Goal: Task Accomplishment & Management: Manage account settings

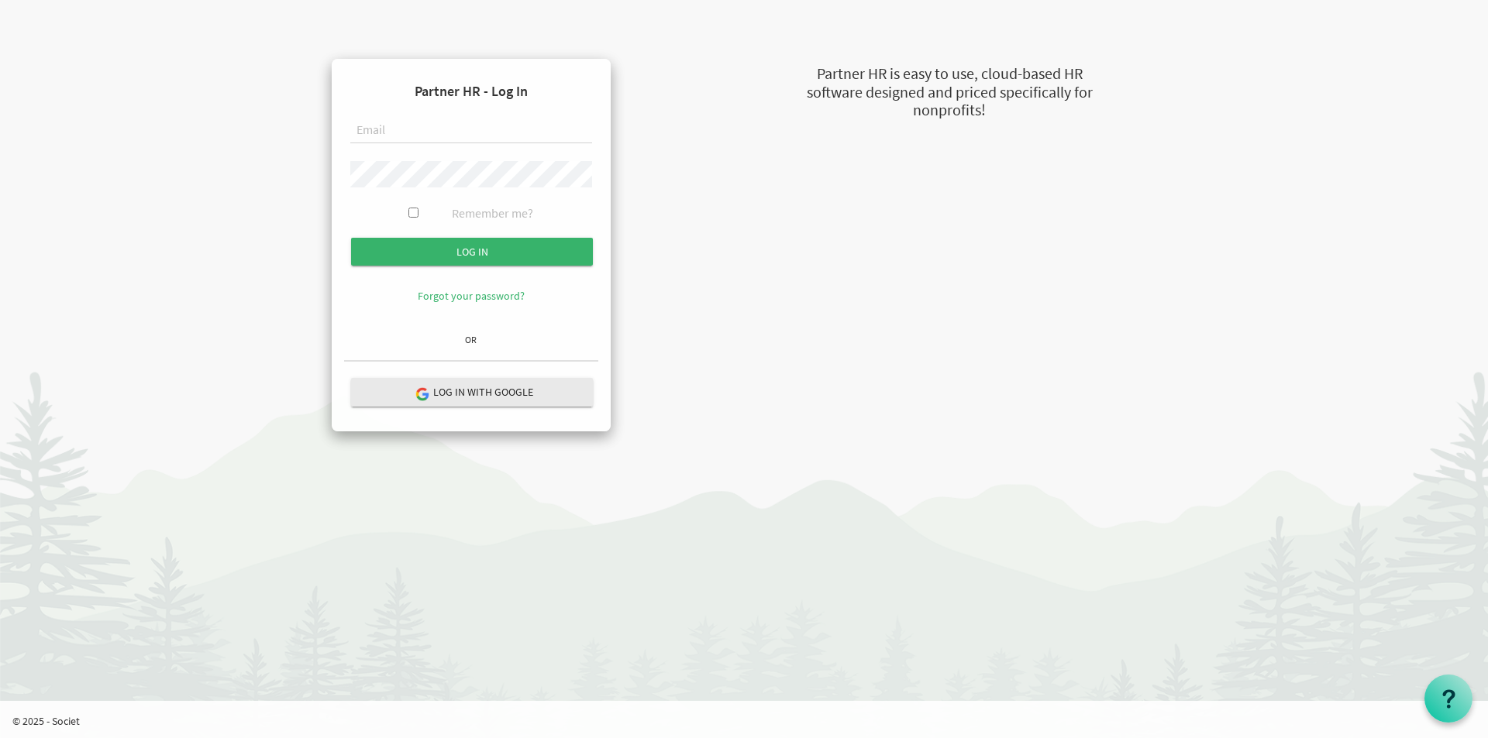
click at [409, 119] on input "text" at bounding box center [471, 131] width 242 height 26
click at [402, 116] on form "Partner HR - Log In Remember me? Log in" at bounding box center [471, 199] width 254 height 256
click at [397, 126] on input "text" at bounding box center [471, 131] width 242 height 26
type input "[EMAIL_ADDRESS][DOMAIN_NAME]"
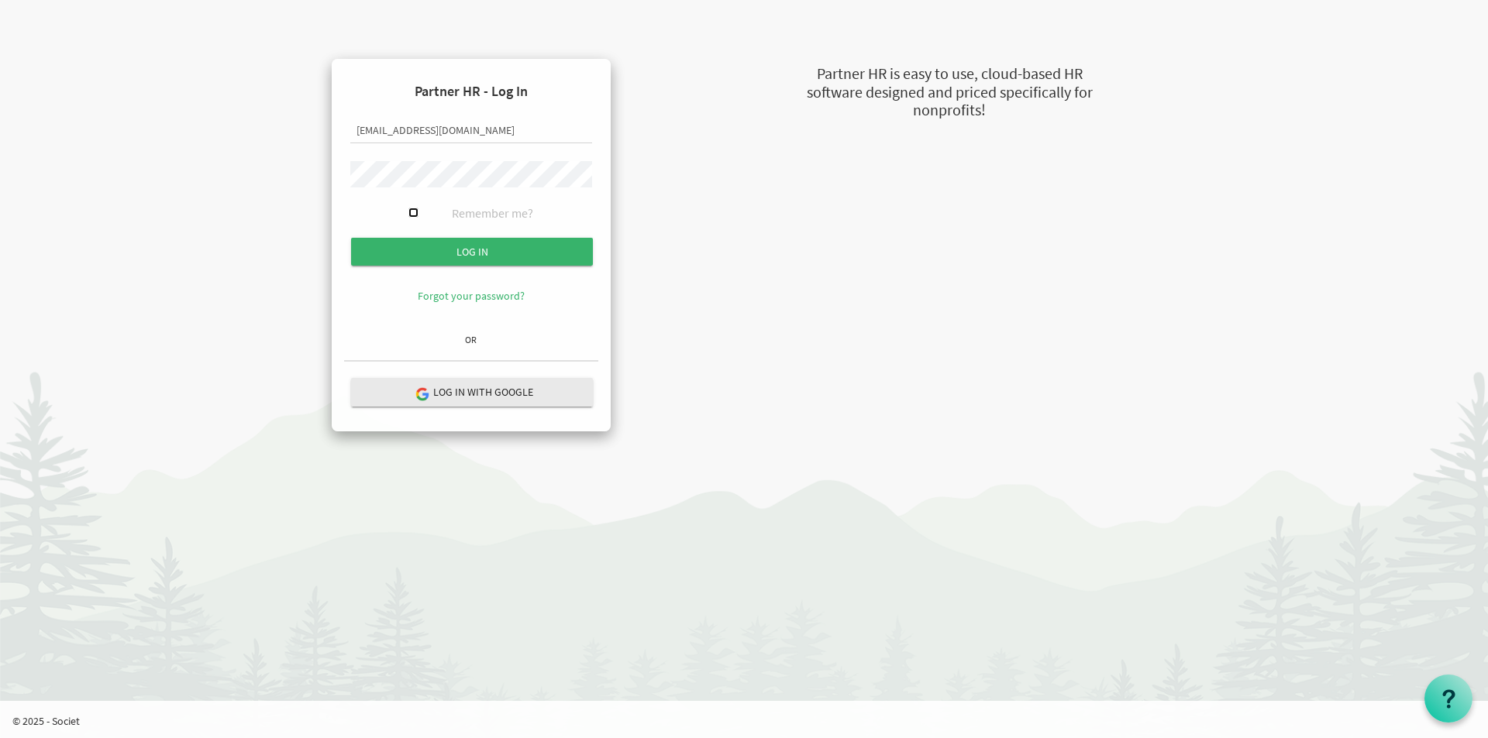
click at [412, 212] on input "Remember me?" at bounding box center [413, 213] width 10 height 10
checkbox input "true"
click at [475, 249] on input "Log in" at bounding box center [472, 252] width 242 height 28
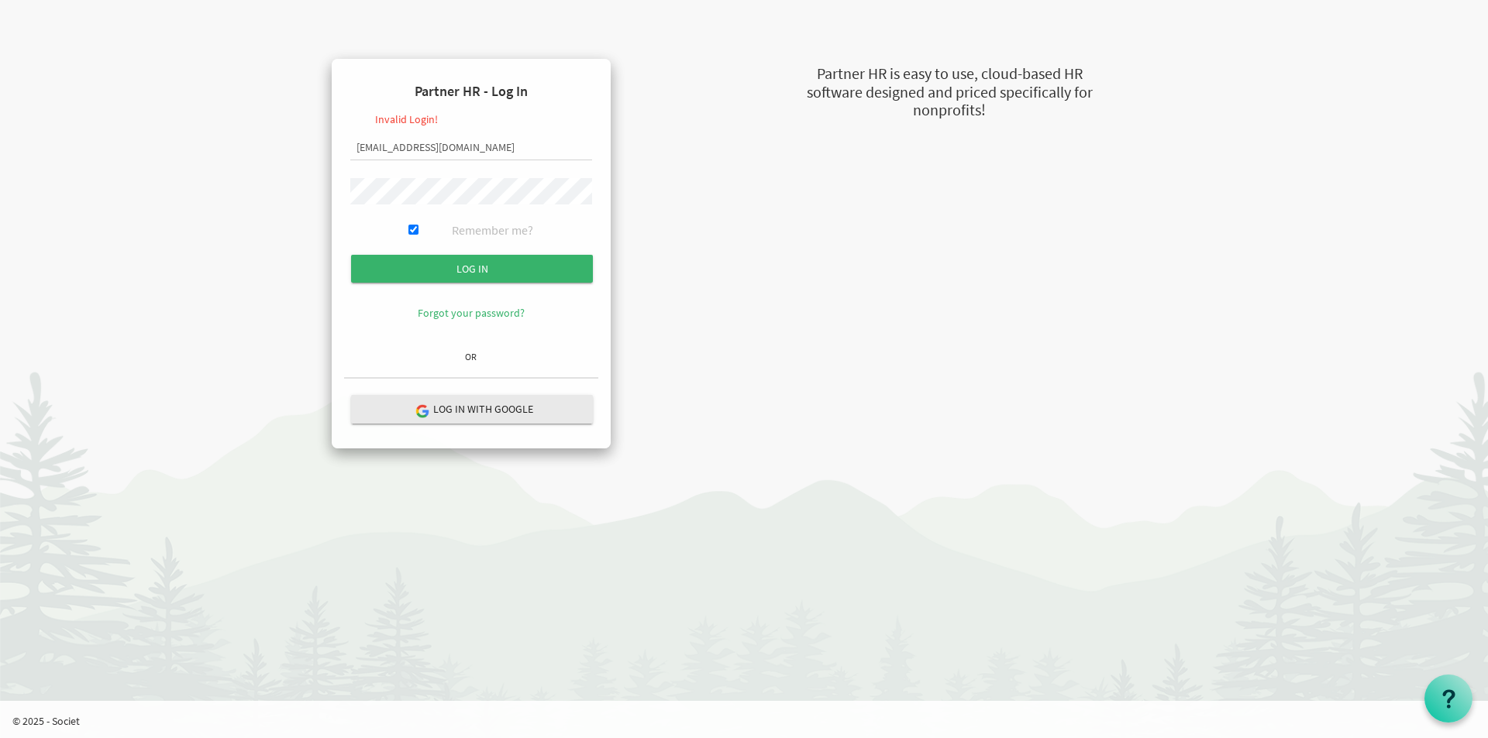
click at [351, 255] on input "Log in" at bounding box center [472, 269] width 242 height 28
click at [466, 319] on link "Forgot your password?" at bounding box center [471, 313] width 107 height 14
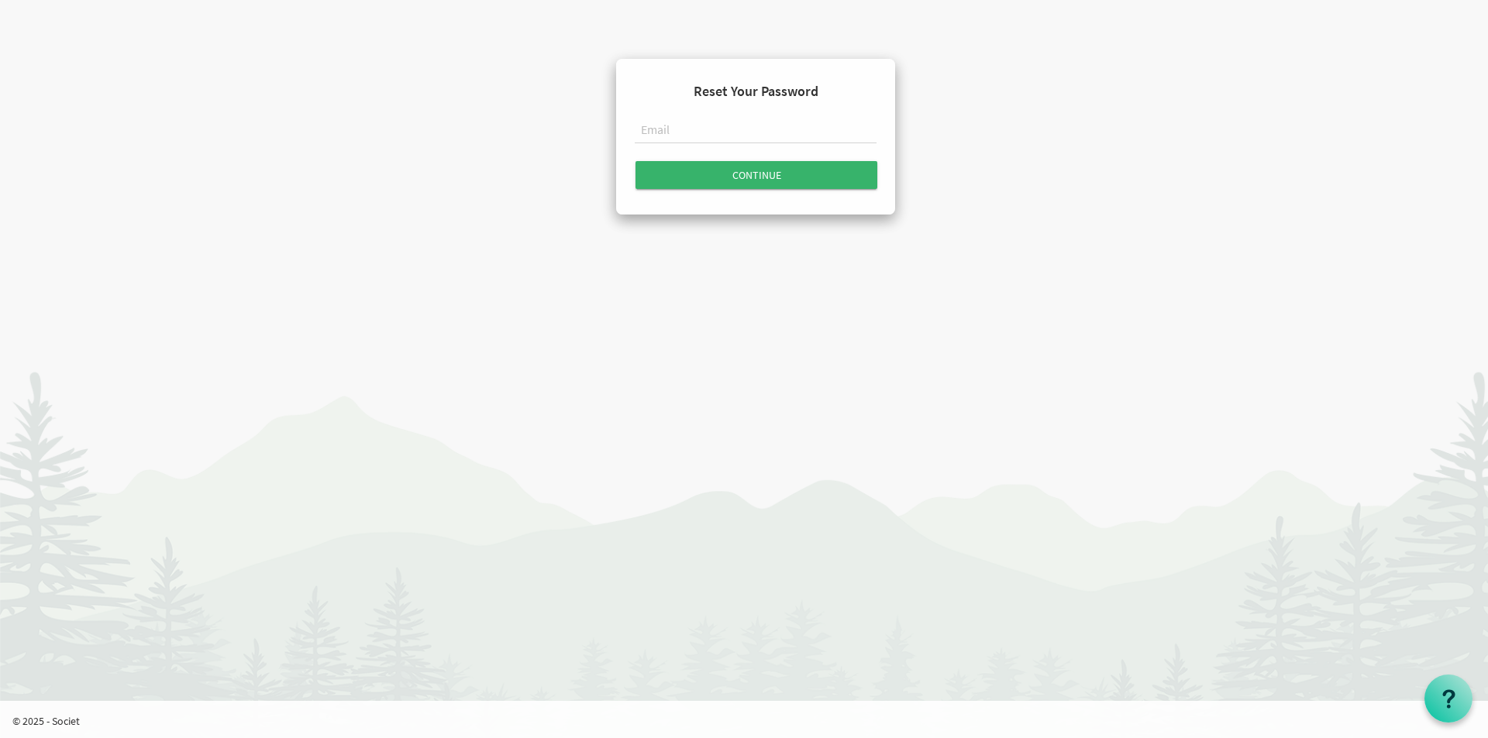
click at [693, 126] on input "text" at bounding box center [756, 131] width 242 height 26
type input "[EMAIL_ADDRESS][DOMAIN_NAME]"
click at [697, 177] on input "Continue" at bounding box center [756, 175] width 242 height 28
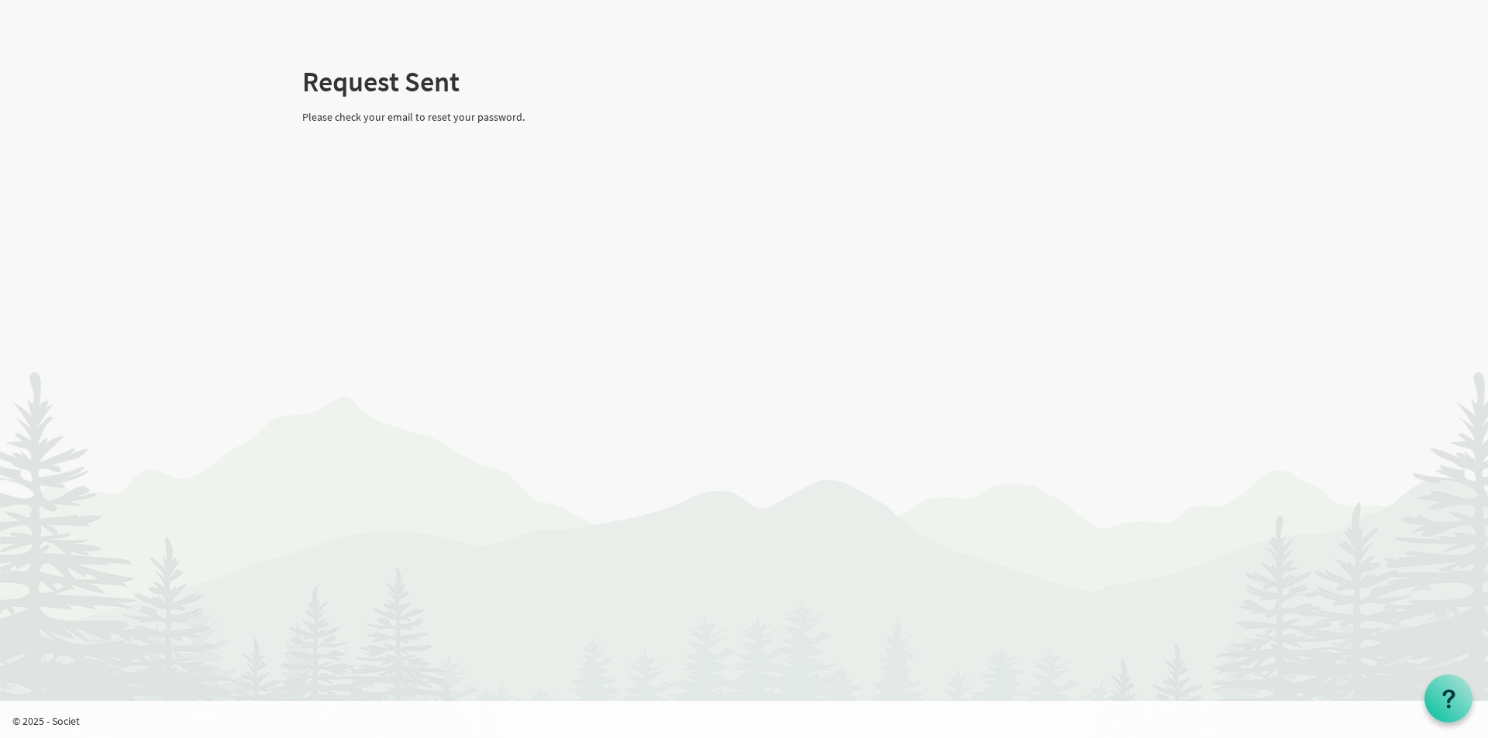
click at [432, 100] on div "Request Sent Please check your email to reset your password." at bounding box center [744, 73] width 907 height 117
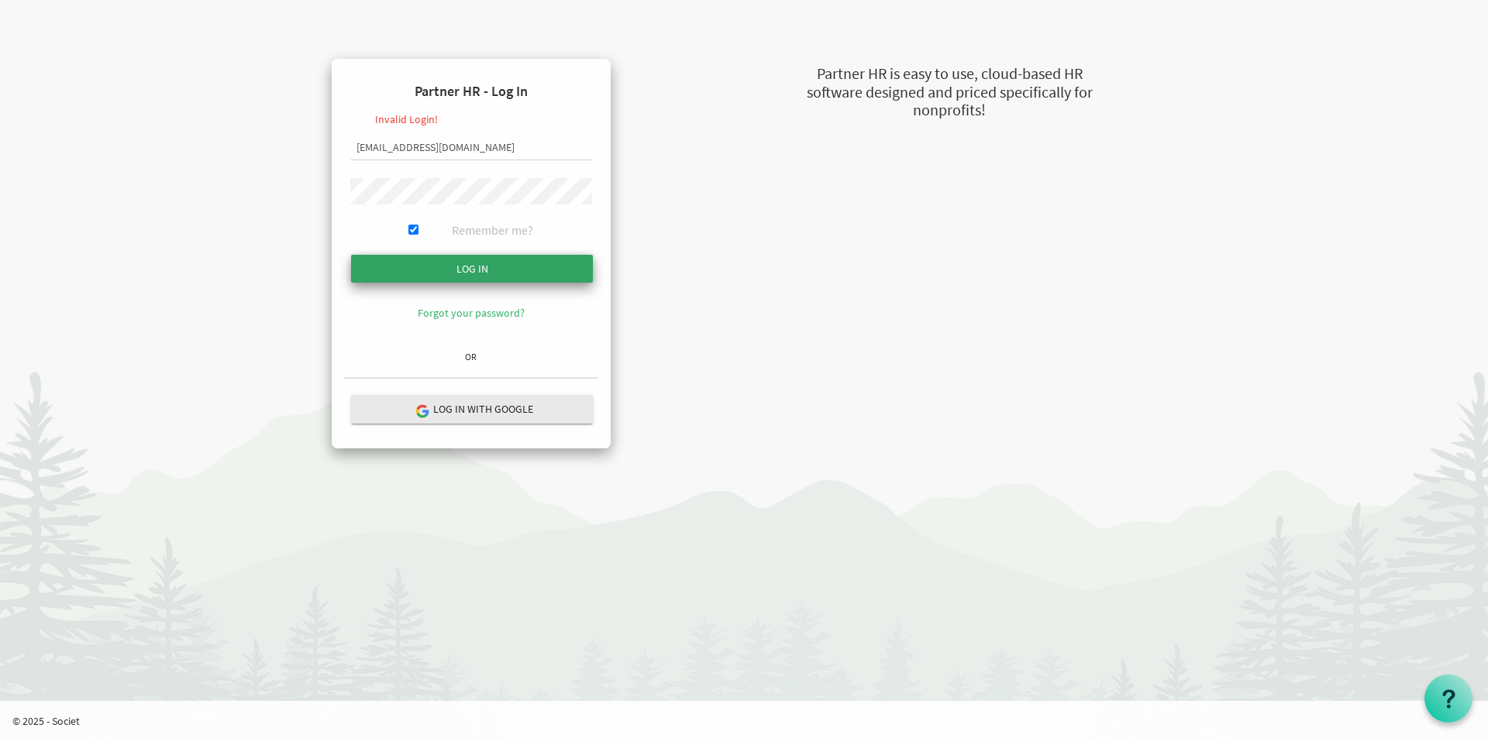
click at [519, 260] on input "Log in" at bounding box center [472, 269] width 242 height 28
click at [351, 255] on input "Log in" at bounding box center [472, 269] width 242 height 28
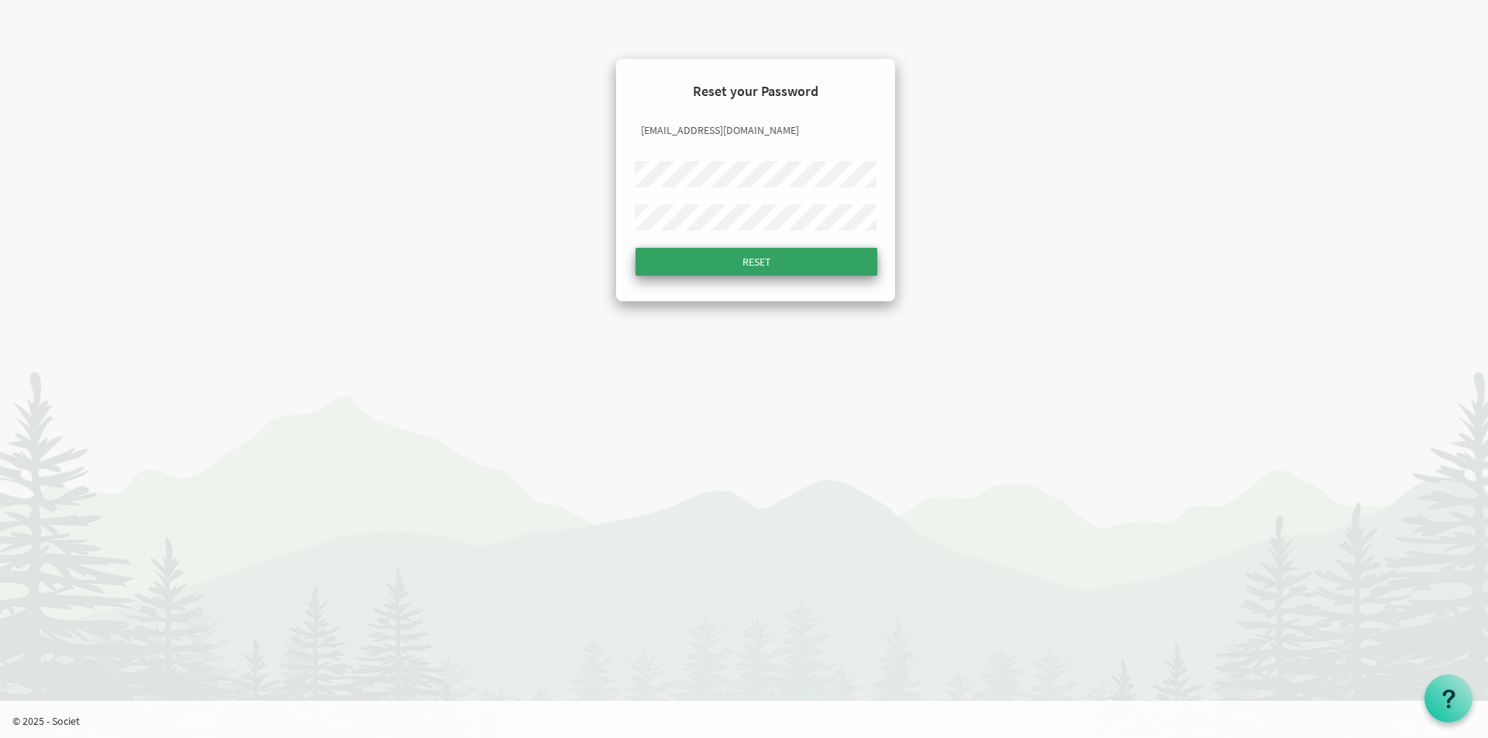
click at [732, 253] on input "Reset" at bounding box center [756, 262] width 242 height 28
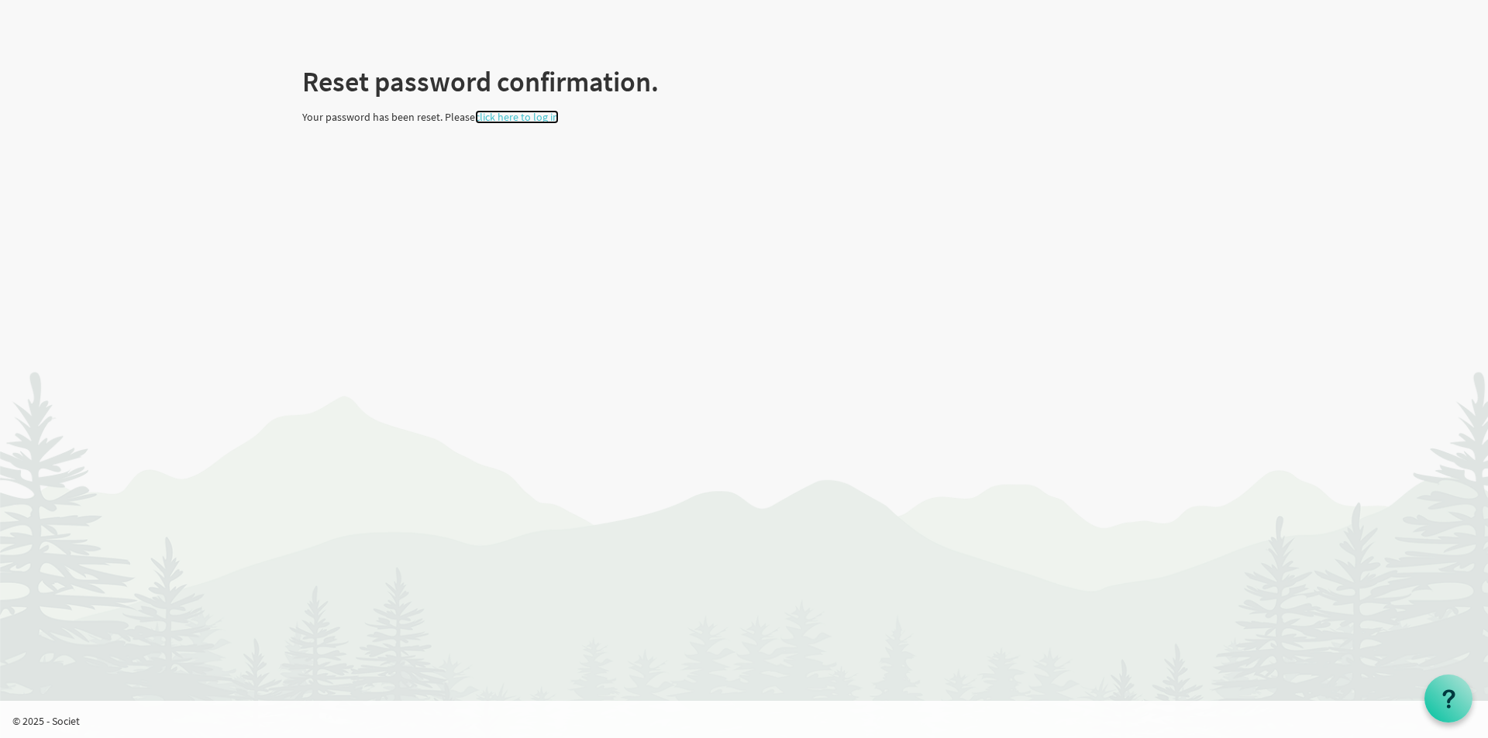
click at [508, 123] on link "click here to log in" at bounding box center [517, 117] width 84 height 14
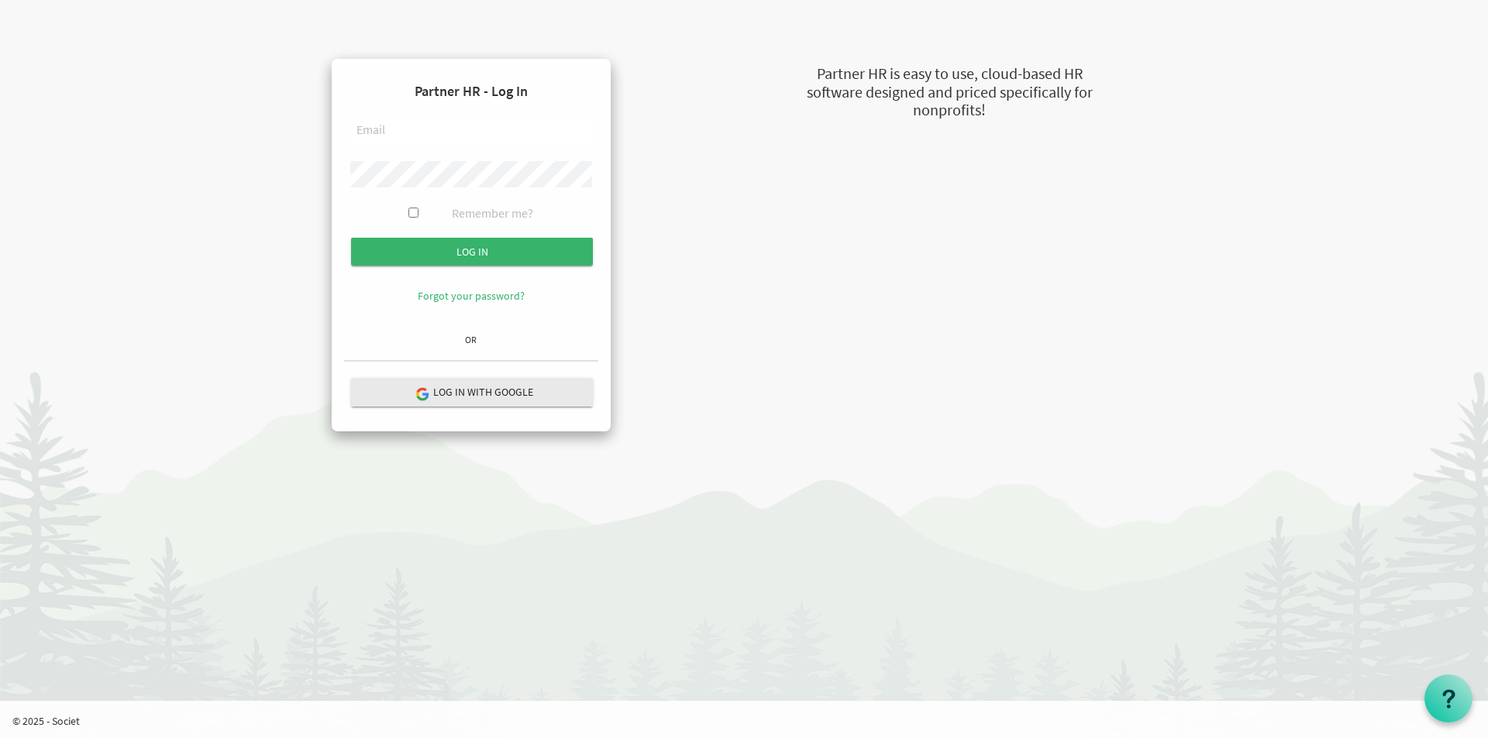
click at [453, 131] on input "text" at bounding box center [471, 131] width 242 height 26
type input "h"
type input "[EMAIL_ADDRESS][DOMAIN_NAME]"
click at [351, 238] on input "Log in" at bounding box center [472, 252] width 242 height 28
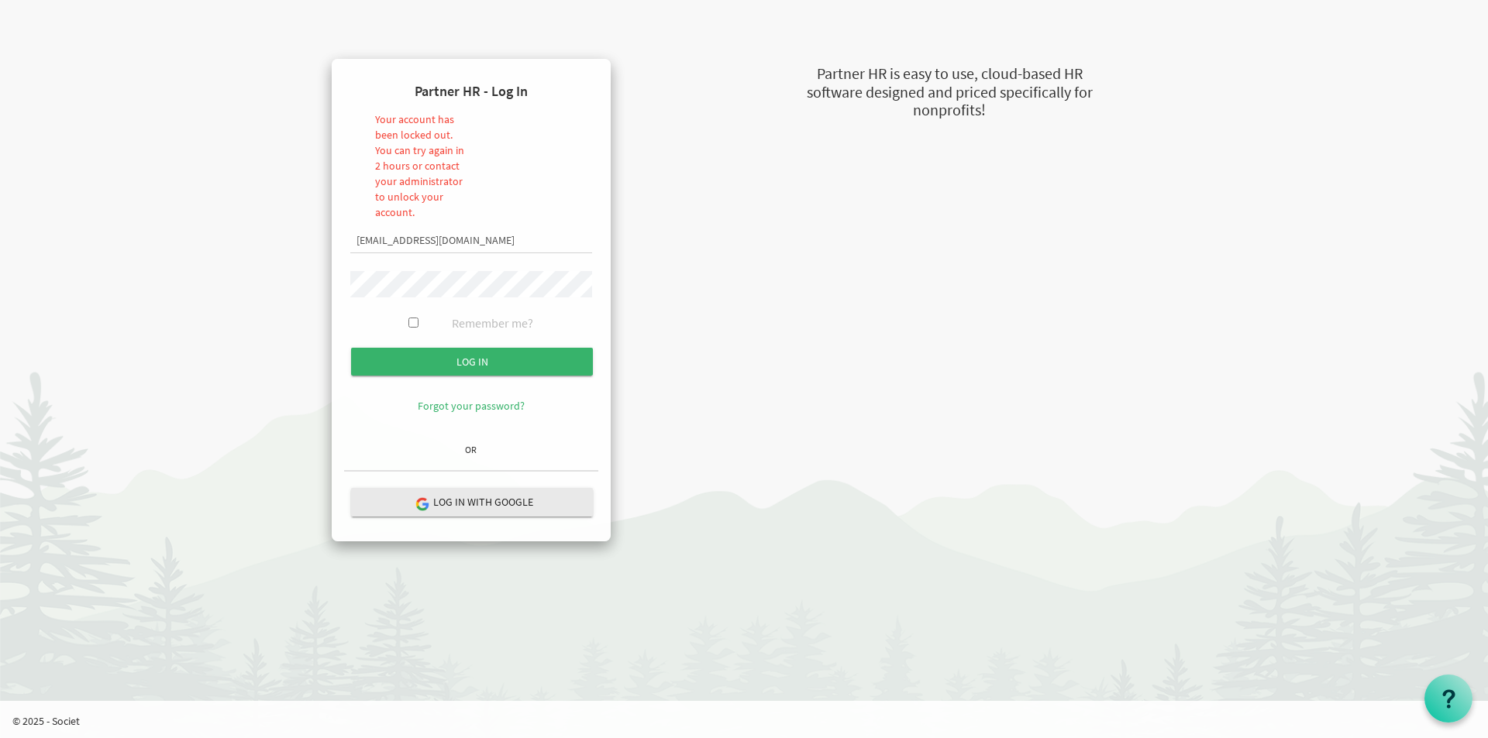
click at [738, 270] on div "Partner HR - Log In Your account has been locked out. You can try again in 2 ho…" at bounding box center [755, 300] width 883 height 483
